Goal: Book appointment/travel/reservation

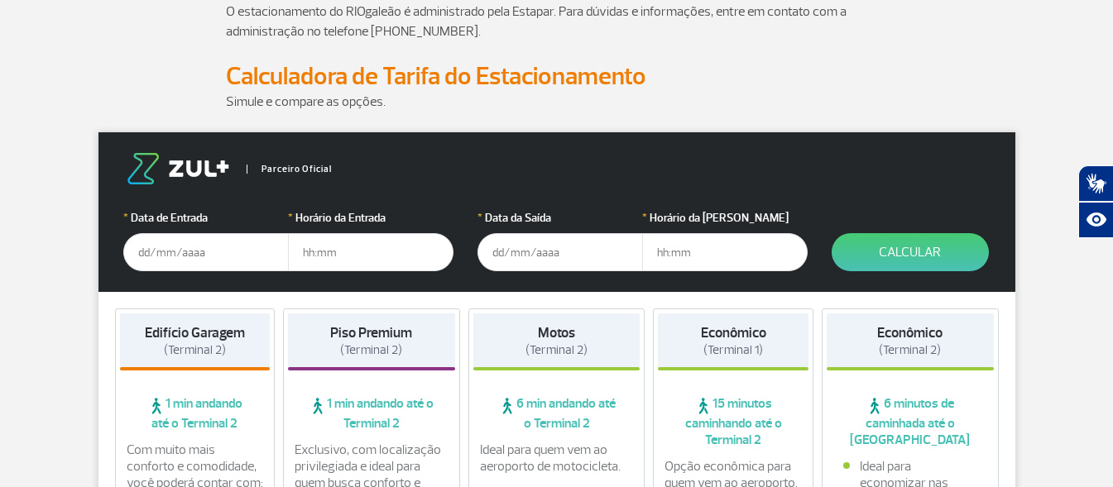
scroll to position [209, 0]
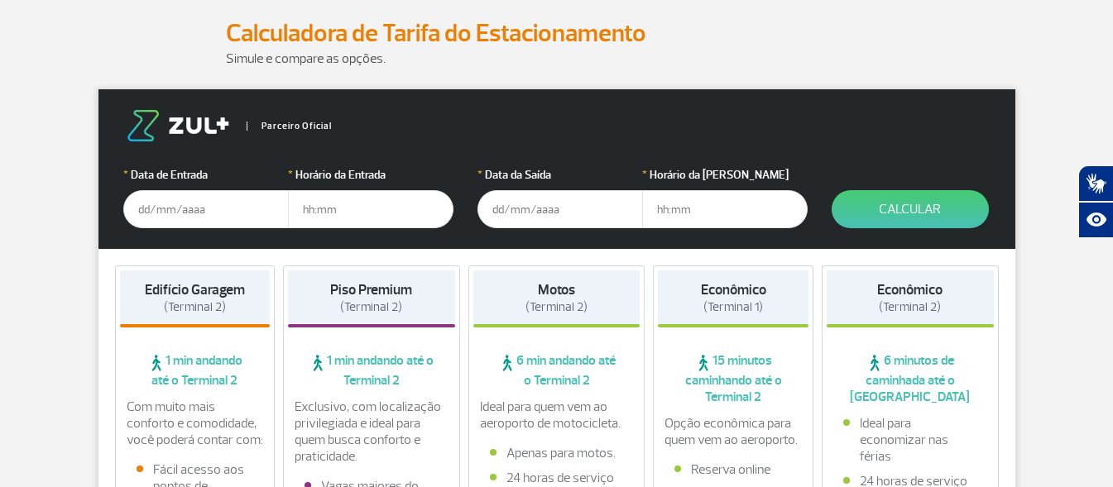
click at [224, 211] on input "text" at bounding box center [206, 209] width 166 height 38
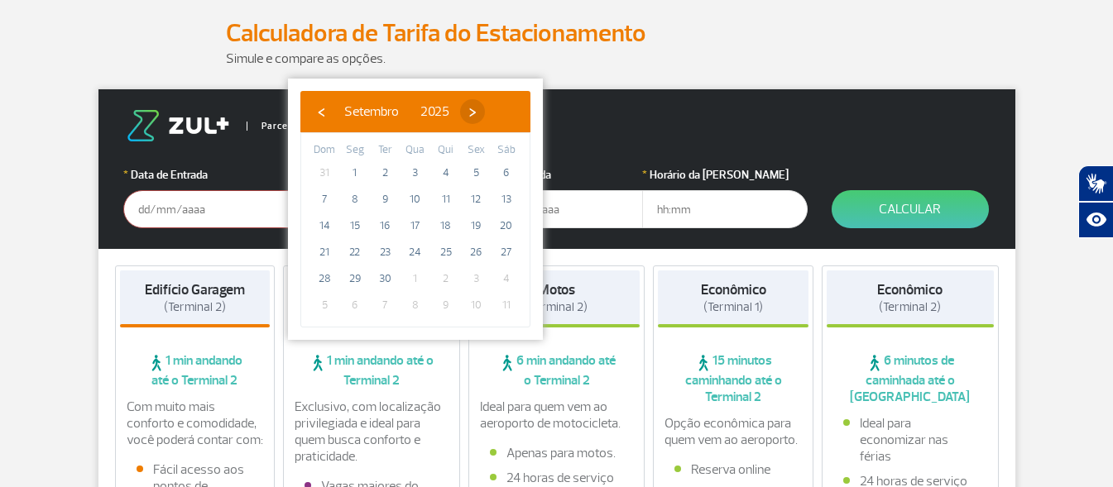
click at [485, 111] on span "›" at bounding box center [472, 111] width 25 height 25
click at [487, 111] on span "›" at bounding box center [475, 111] width 25 height 25
click at [468, 111] on span "›" at bounding box center [456, 111] width 25 height 25
click at [412, 249] on span "25" at bounding box center [415, 252] width 26 height 26
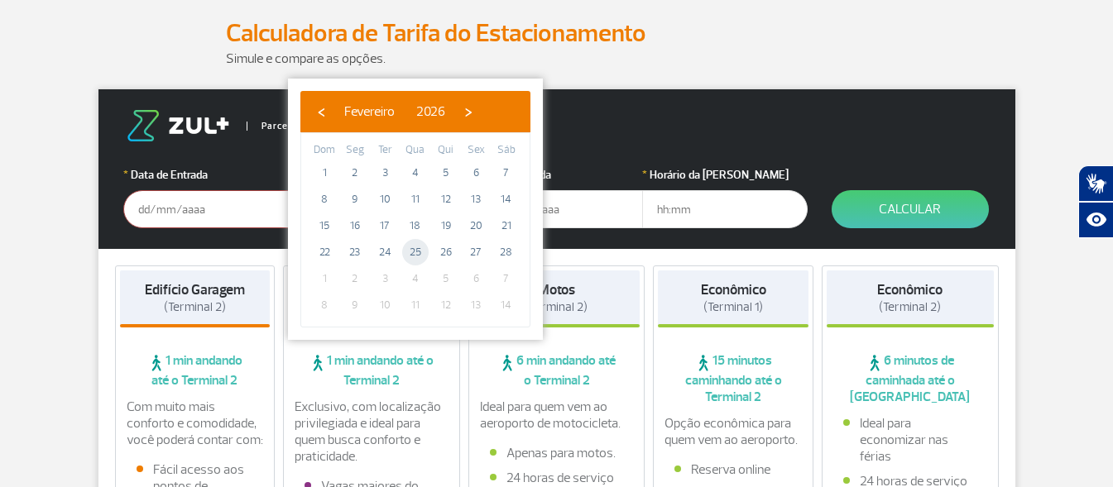
type input "[DATE]"
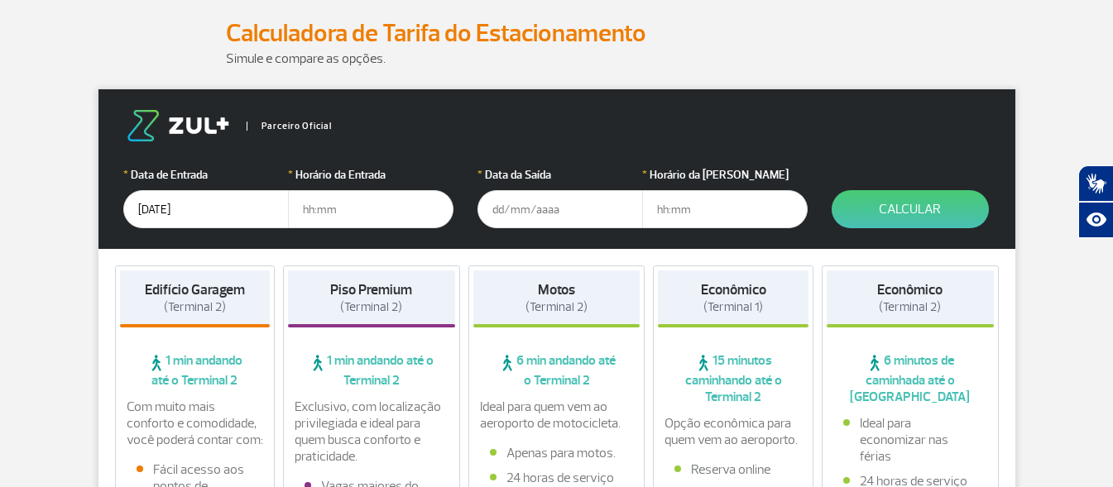
click at [352, 215] on input "text" at bounding box center [371, 209] width 166 height 38
type input "9"
type input "09:00"
click at [517, 219] on input "text" at bounding box center [561, 209] width 166 height 38
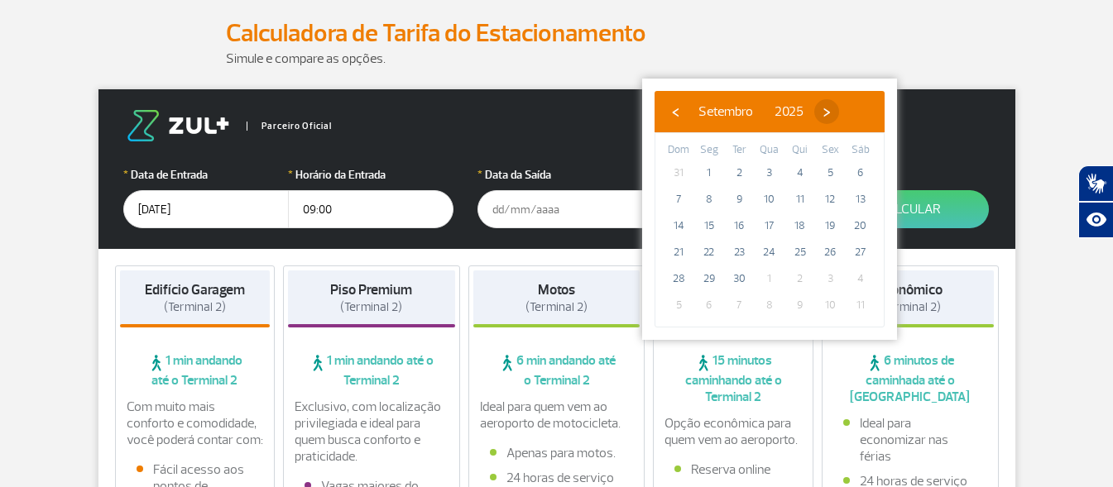
click at [839, 113] on span "›" at bounding box center [826, 111] width 25 height 25
click at [829, 113] on span "›" at bounding box center [816, 111] width 25 height 25
click at [842, 113] on span "›" at bounding box center [829, 111] width 25 height 25
click at [842, 114] on span "›" at bounding box center [829, 111] width 25 height 25
click at [823, 114] on span "›" at bounding box center [810, 111] width 25 height 25
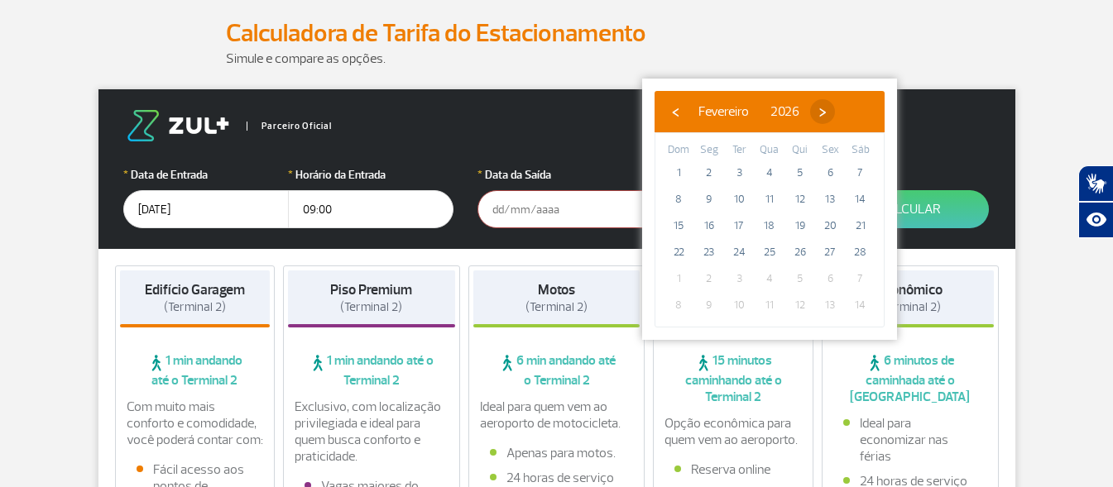
click at [835, 115] on span "›" at bounding box center [822, 111] width 25 height 25
click at [772, 175] on span "4" at bounding box center [769, 173] width 26 height 26
type input "[DATE]"
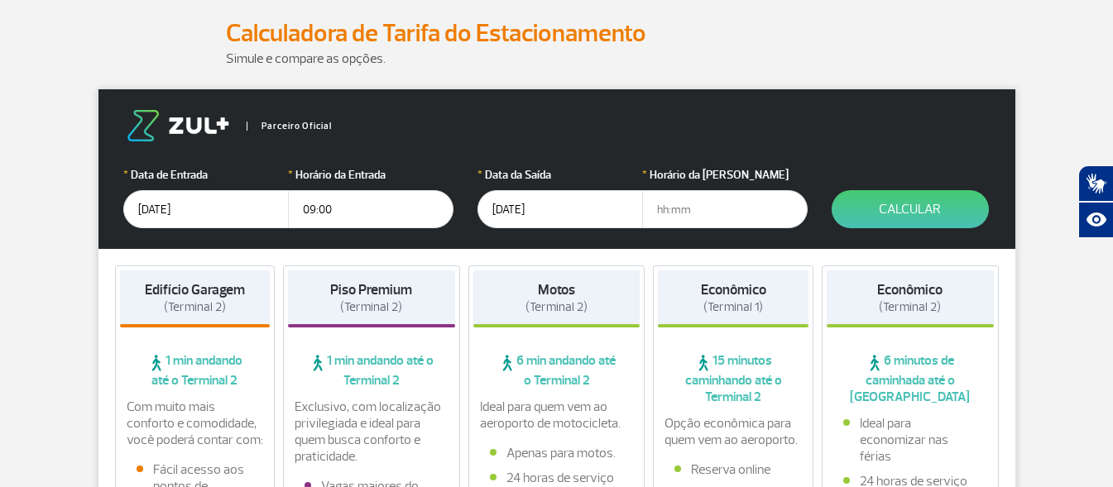
click at [713, 209] on input "text" at bounding box center [725, 209] width 166 height 38
type input "15:00"
click at [883, 204] on button "Calcular" at bounding box center [910, 209] width 157 height 38
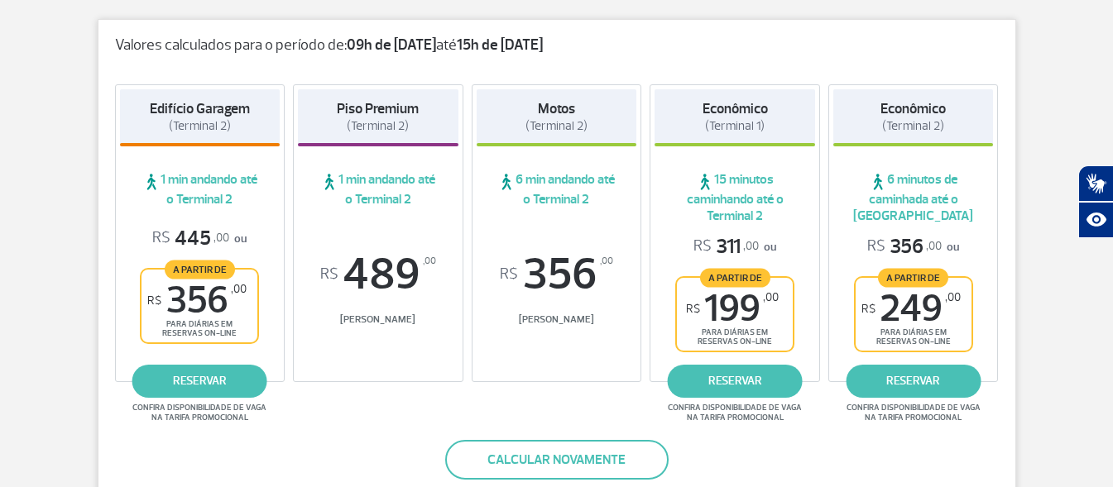
scroll to position [288, 0]
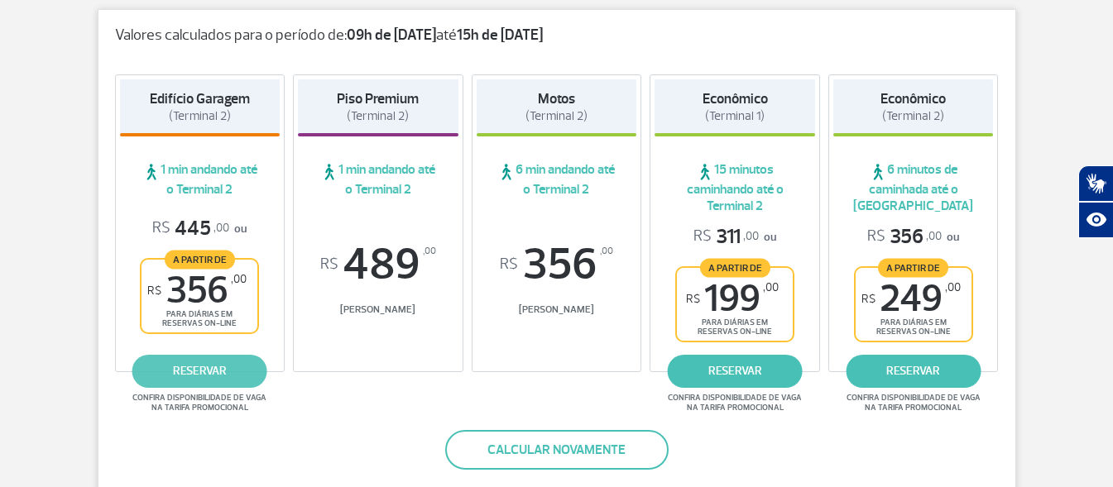
click at [219, 367] on link "reservar" at bounding box center [199, 371] width 135 height 33
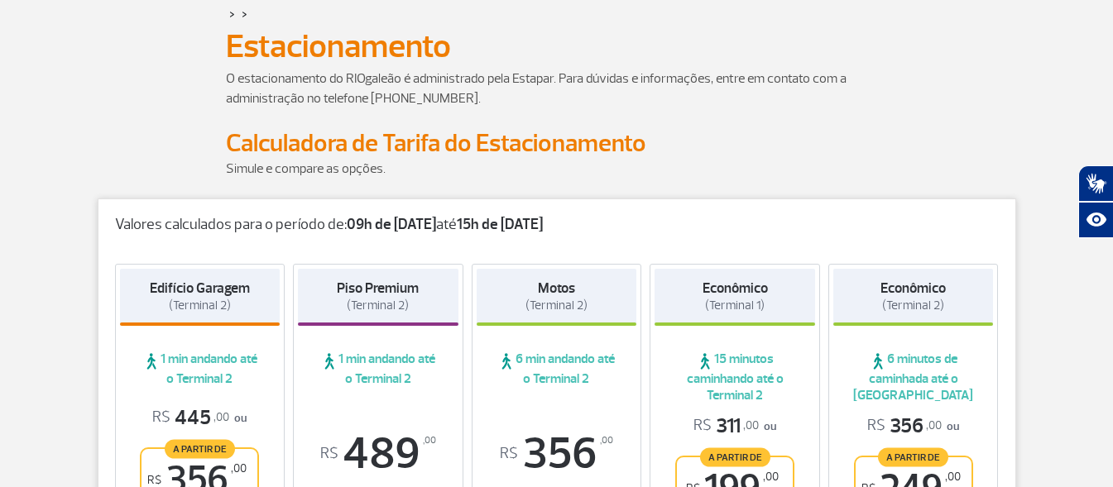
scroll to position [0, 0]
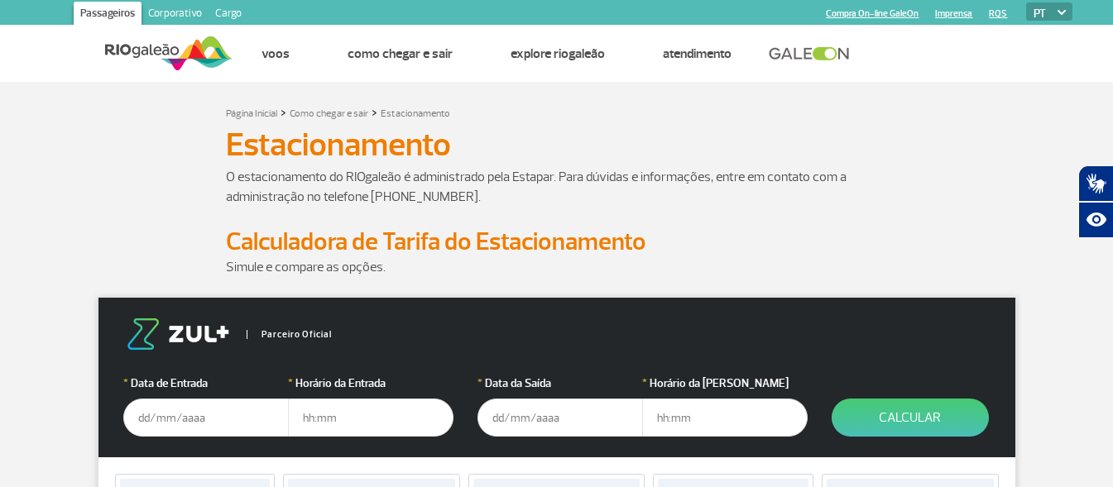
click at [196, 412] on input "text" at bounding box center [206, 418] width 166 height 38
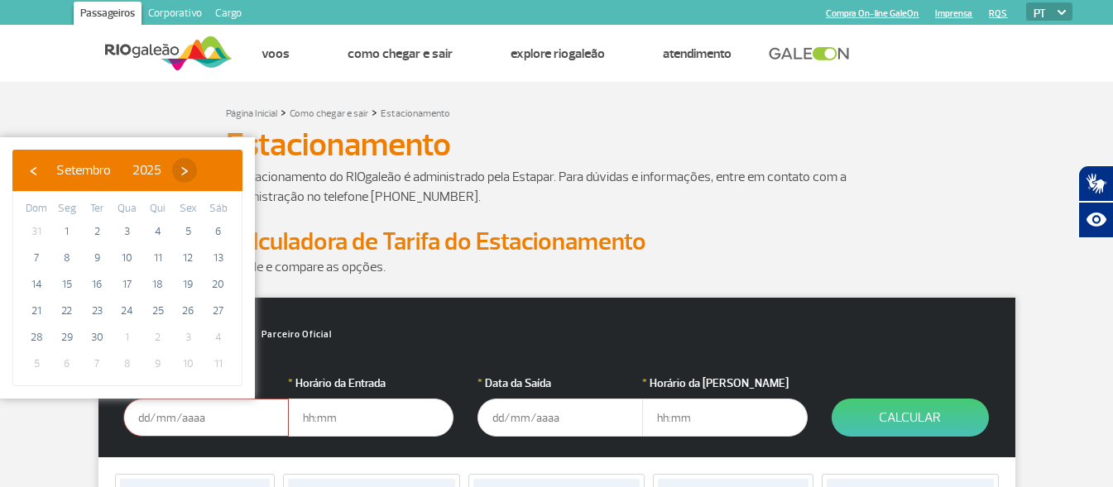
click at [197, 169] on span "›" at bounding box center [184, 170] width 25 height 25
click at [199, 169] on span "›" at bounding box center [187, 170] width 25 height 25
click at [180, 170] on span "›" at bounding box center [168, 170] width 25 height 25
click at [126, 313] on span "25" at bounding box center [127, 311] width 26 height 26
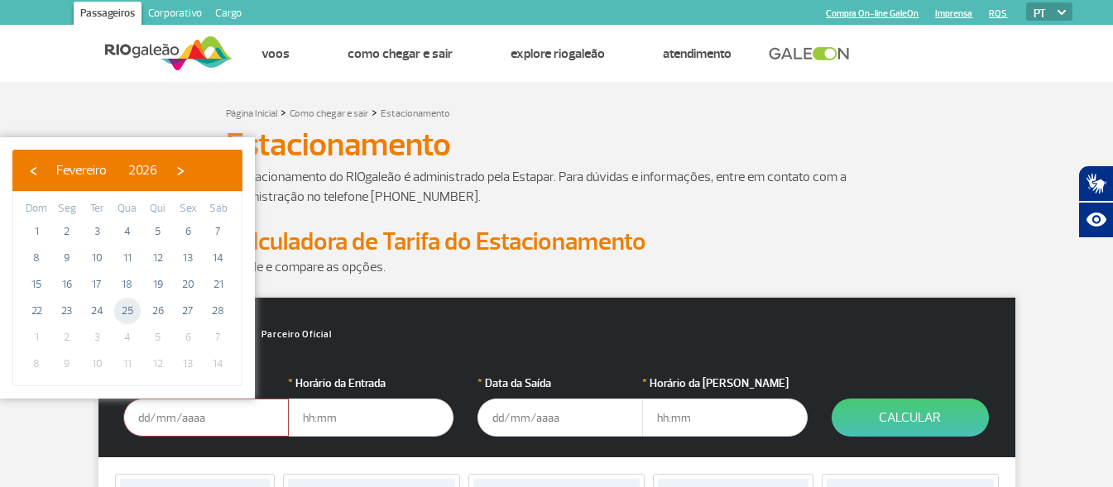
type input "[DATE]"
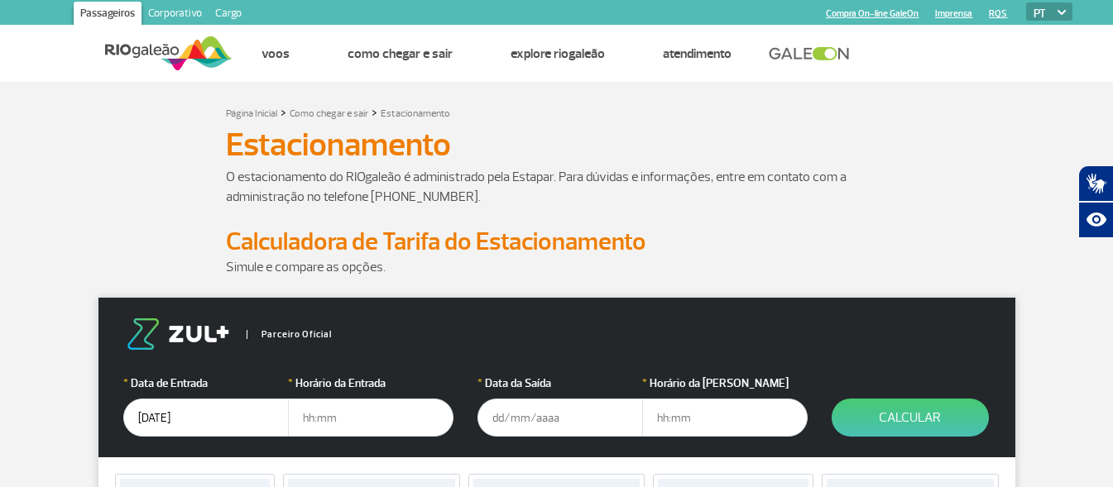
click at [311, 420] on input "text" at bounding box center [371, 418] width 166 height 38
type input "9"
type input "09:00"
click at [503, 413] on input "text" at bounding box center [561, 418] width 166 height 38
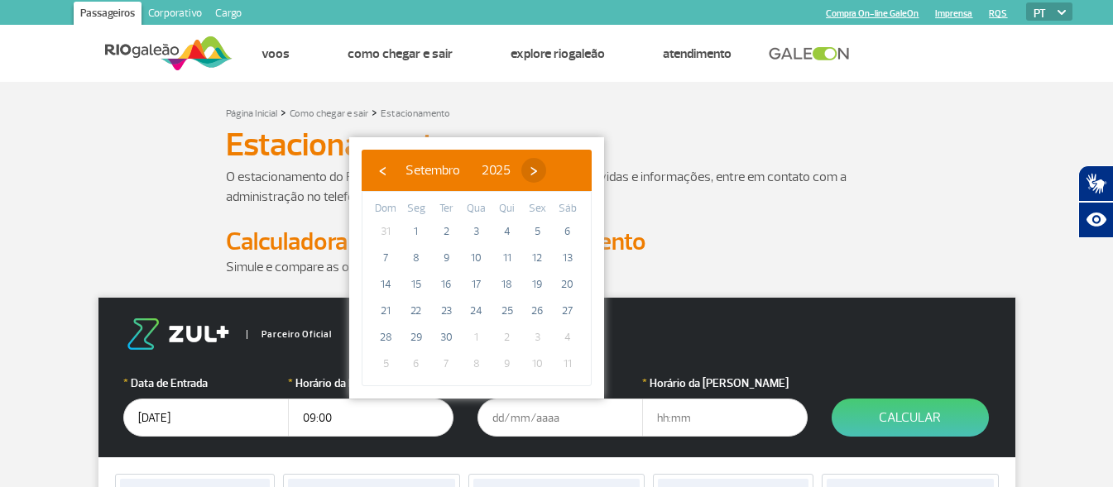
click at [546, 170] on span "›" at bounding box center [533, 170] width 25 height 25
click at [536, 170] on span "›" at bounding box center [523, 170] width 25 height 25
click at [549, 170] on span "›" at bounding box center [536, 170] width 25 height 25
click at [530, 170] on span "›" at bounding box center [517, 170] width 25 height 25
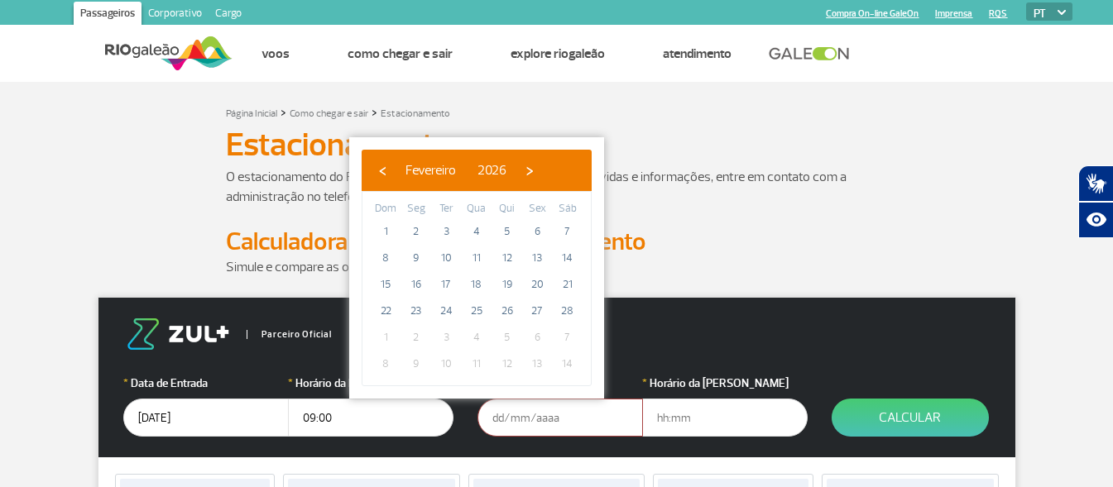
click at [542, 170] on span "›" at bounding box center [529, 170] width 25 height 25
click at [478, 231] on span "4" at bounding box center [476, 232] width 26 height 26
type input "[DATE]"
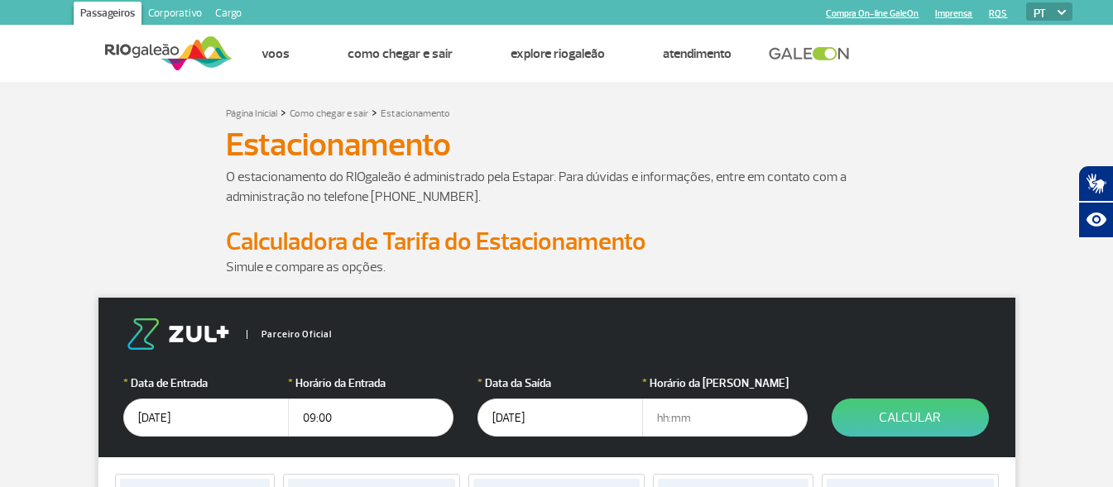
click at [706, 422] on input "text" at bounding box center [725, 418] width 166 height 38
type input "12:00"
click at [908, 419] on button "Calcular" at bounding box center [910, 418] width 157 height 38
